Goal: Register for event/course

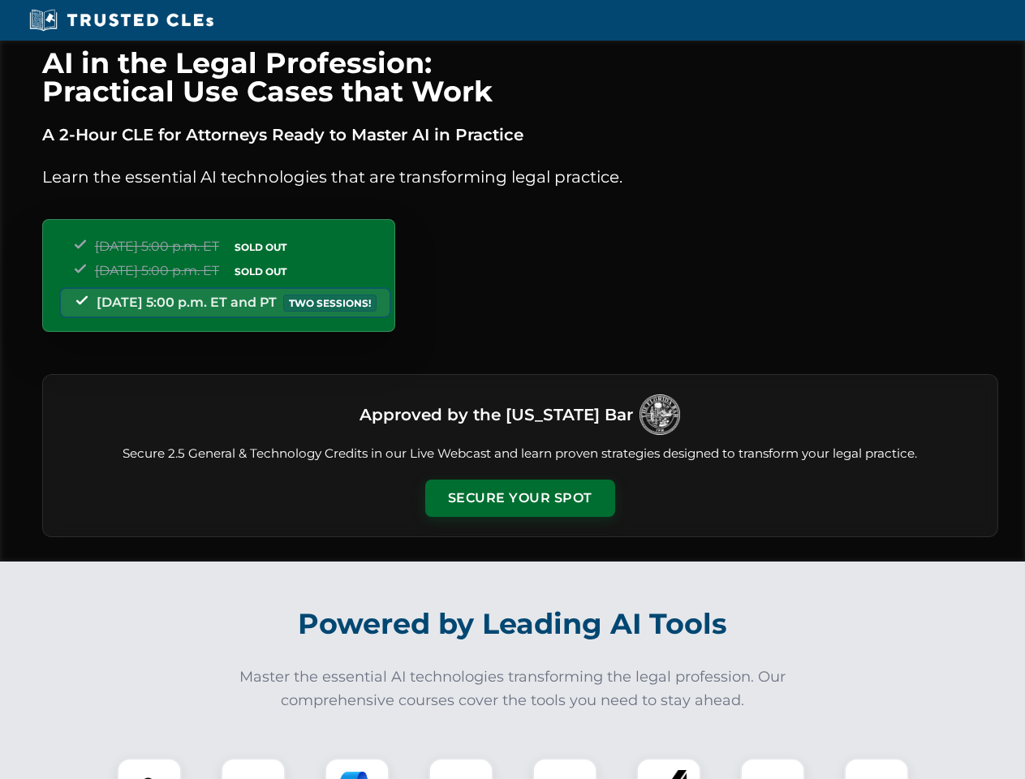
click at [519, 498] on button "Secure Your Spot" at bounding box center [520, 498] width 190 height 37
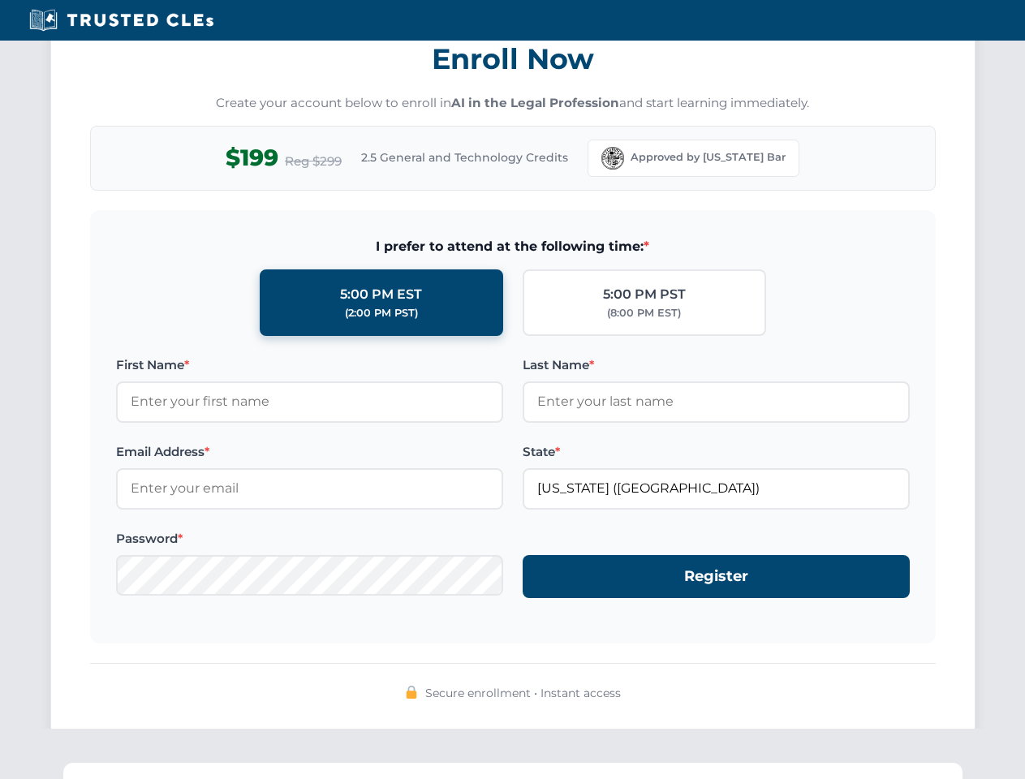
scroll to position [1593, 0]
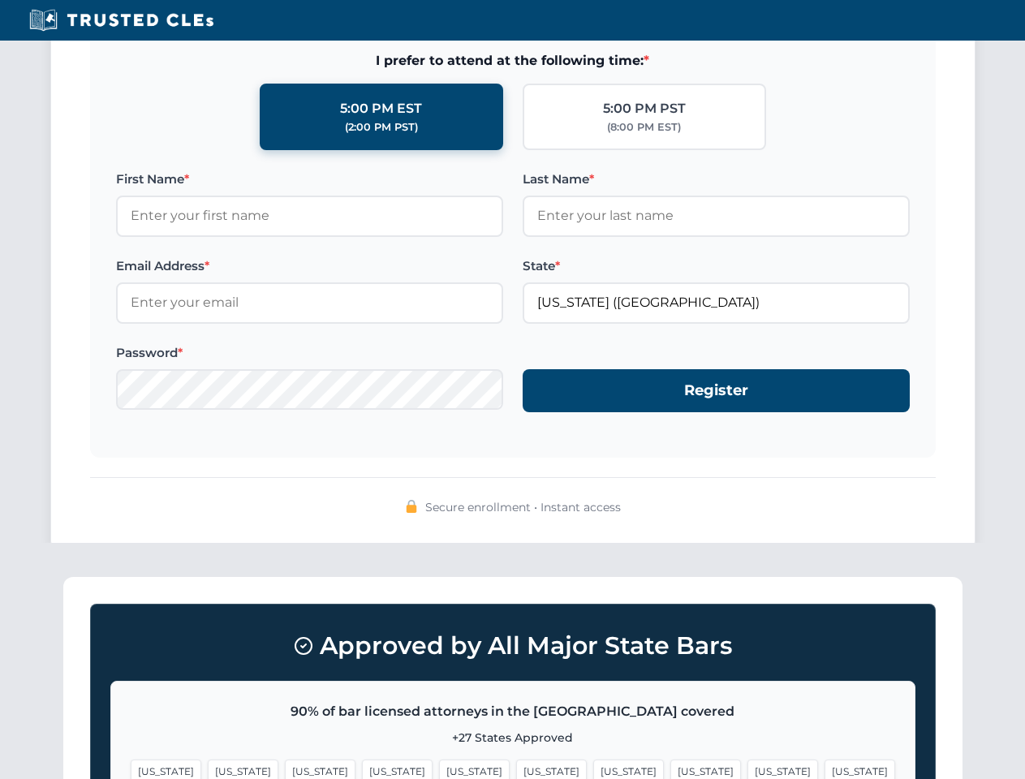
click at [747, 769] on span "[US_STATE]" at bounding box center [782, 772] width 71 height 24
